Goal: Task Accomplishment & Management: Use online tool/utility

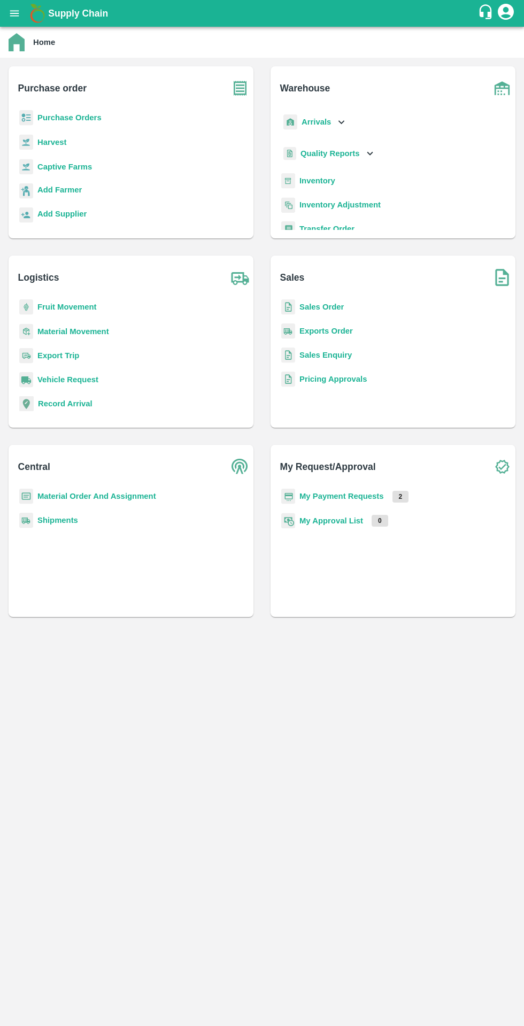
click at [45, 191] on b "Add Farmer" at bounding box center [59, 190] width 44 height 9
click at [57, 114] on b "Purchase Orders" at bounding box center [69, 117] width 64 height 9
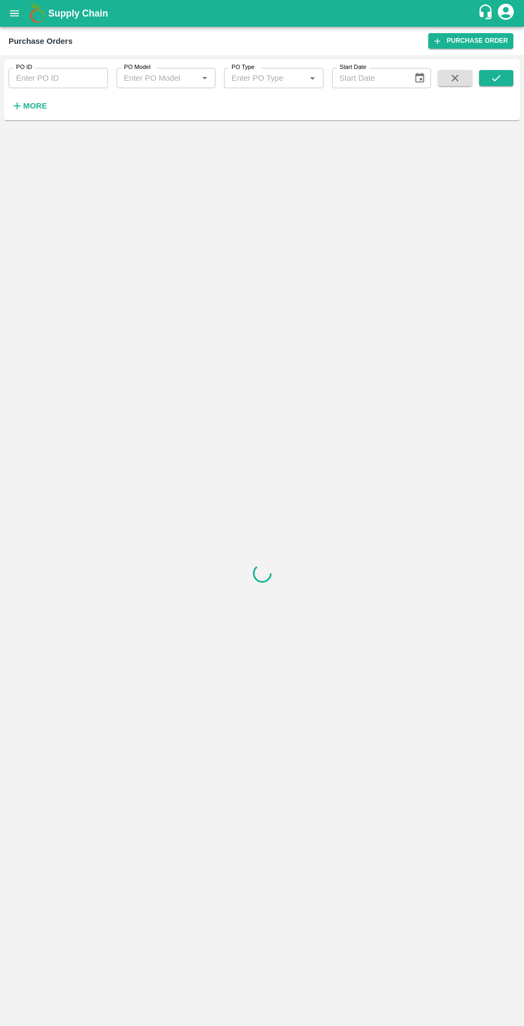
click at [21, 106] on icon "button" at bounding box center [17, 106] width 12 height 12
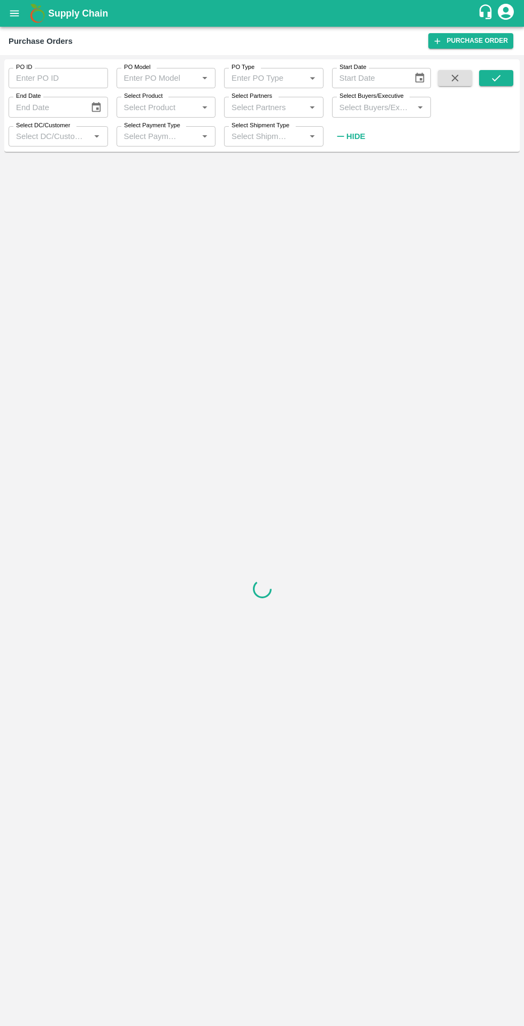
click at [259, 107] on input "Select Partners" at bounding box center [264, 107] width 75 height 14
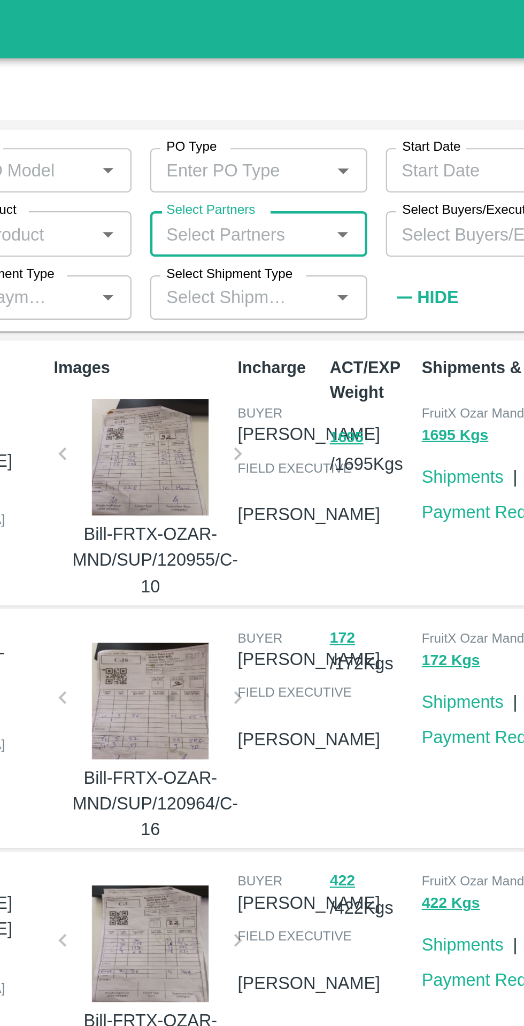
paste input "8309196116"
type input "8309196116"
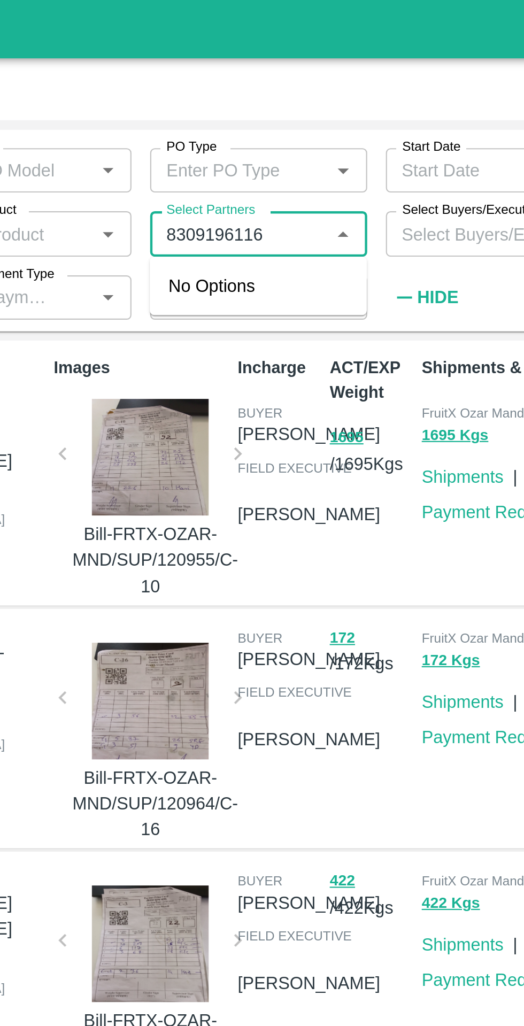
click at [282, 105] on input "Select Partners" at bounding box center [264, 107] width 75 height 14
click at [287, 111] on input "Select Partners" at bounding box center [264, 107] width 75 height 14
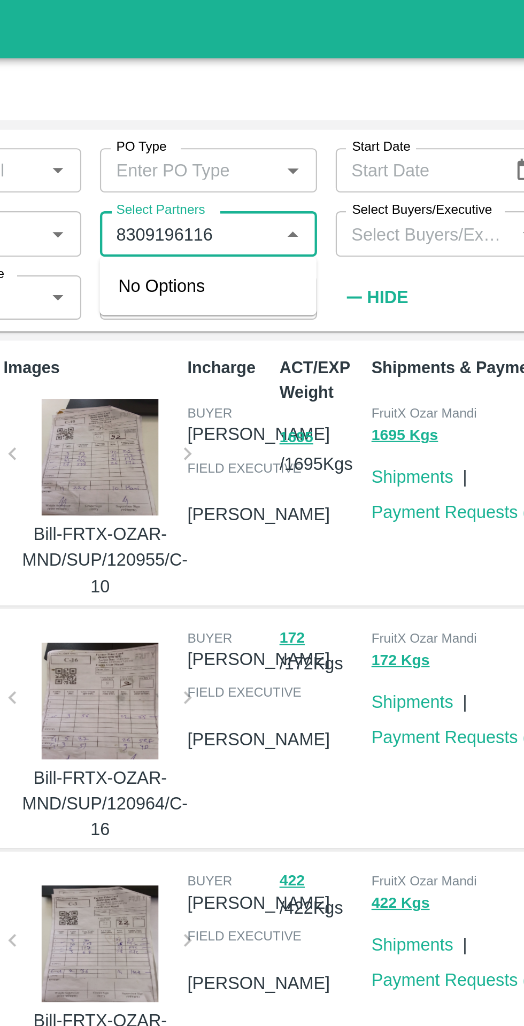
type input "8309196116"
click at [386, 136] on div "PO ID PO ID PO Model PO Model   * PO Type PO Type   * Start Date Start Date End…" at bounding box center [215, 102] width 431 height 87
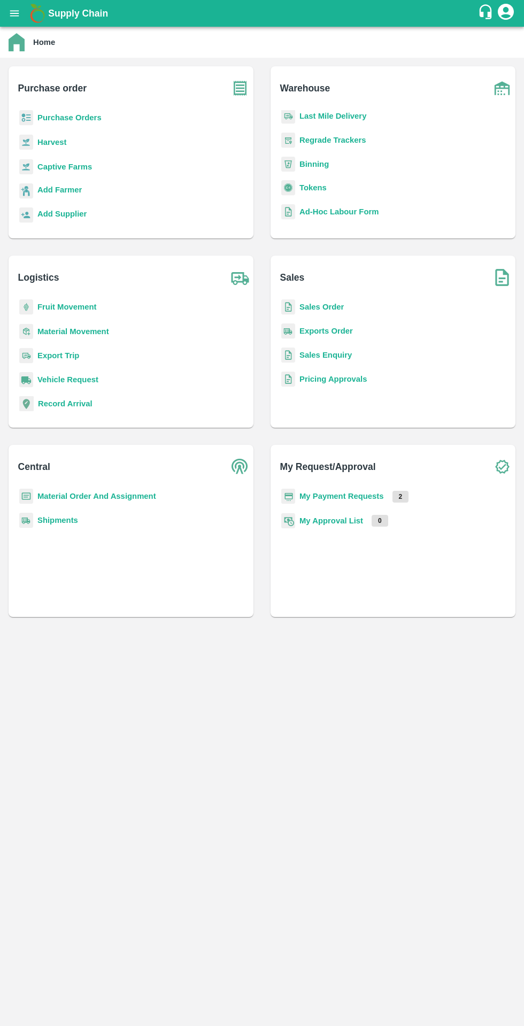
scroll to position [140, 0]
click at [43, 189] on b "Add Farmer" at bounding box center [59, 190] width 44 height 9
click at [59, 216] on b "Add Supplier" at bounding box center [61, 214] width 49 height 9
